Goal: Task Accomplishment & Management: Complete application form

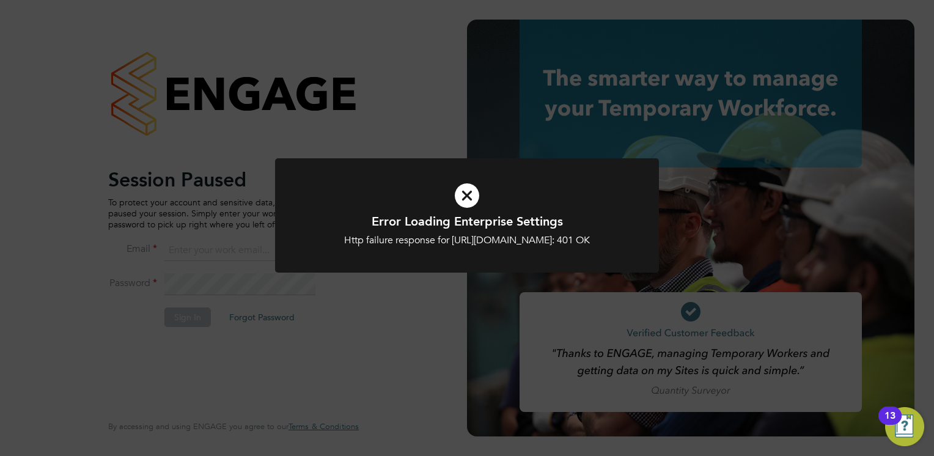
type input "[PERSON_NAME][EMAIL_ADDRESS][PERSON_NAME][DOMAIN_NAME]"
click at [477, 186] on icon at bounding box center [467, 196] width 318 height 48
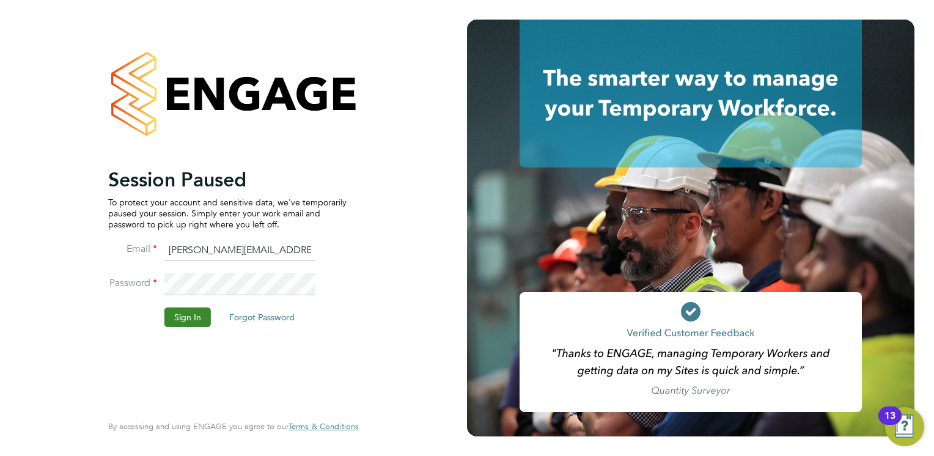
click at [175, 319] on button "Sign In" at bounding box center [187, 318] width 46 height 20
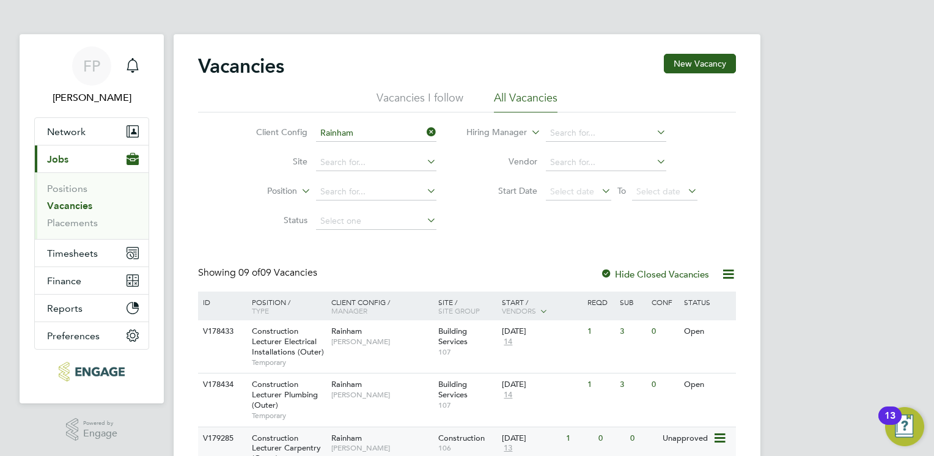
click at [336, 439] on span "Rainham" at bounding box center [346, 438] width 31 height 10
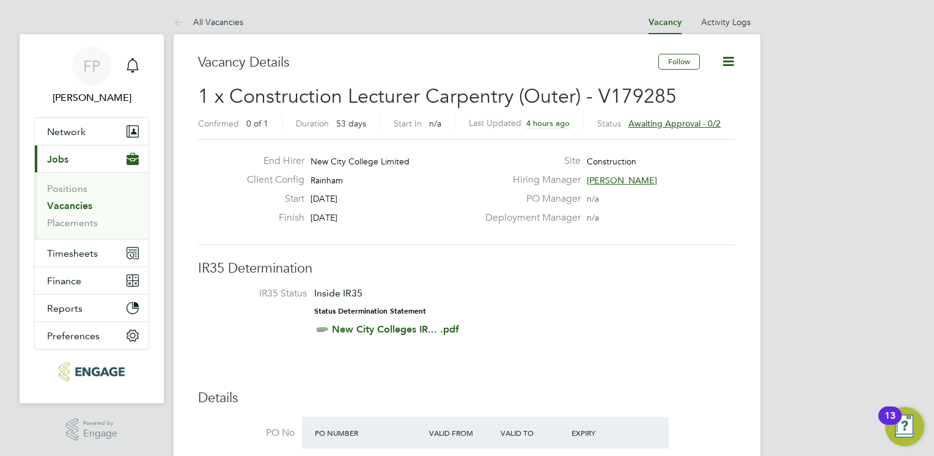
click at [545, 273] on h3 "IR35 Determination" at bounding box center [467, 269] width 538 height 18
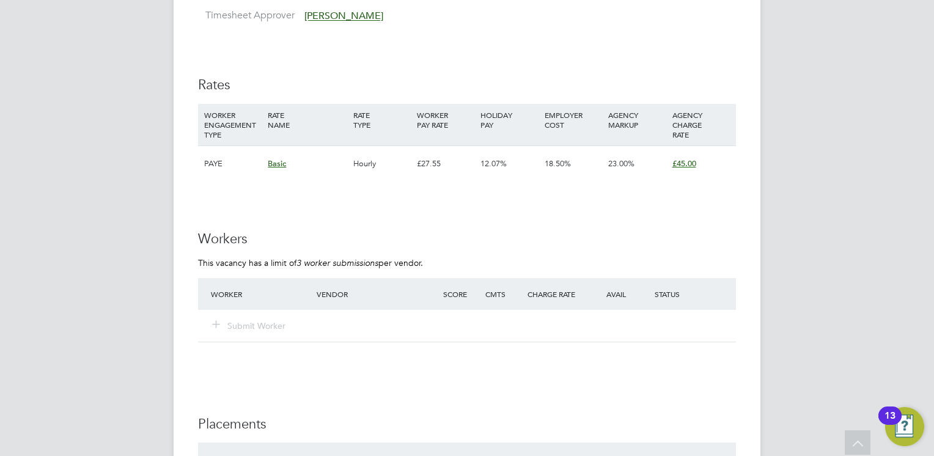
scroll to position [2103, 0]
